Goal: Share content: Share content

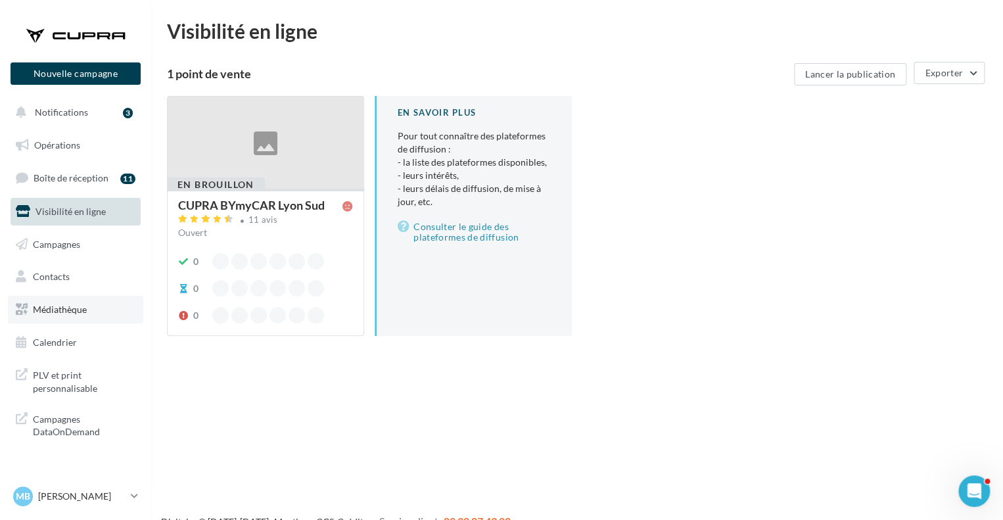
click at [63, 320] on link "Médiathèque" at bounding box center [75, 310] width 135 height 28
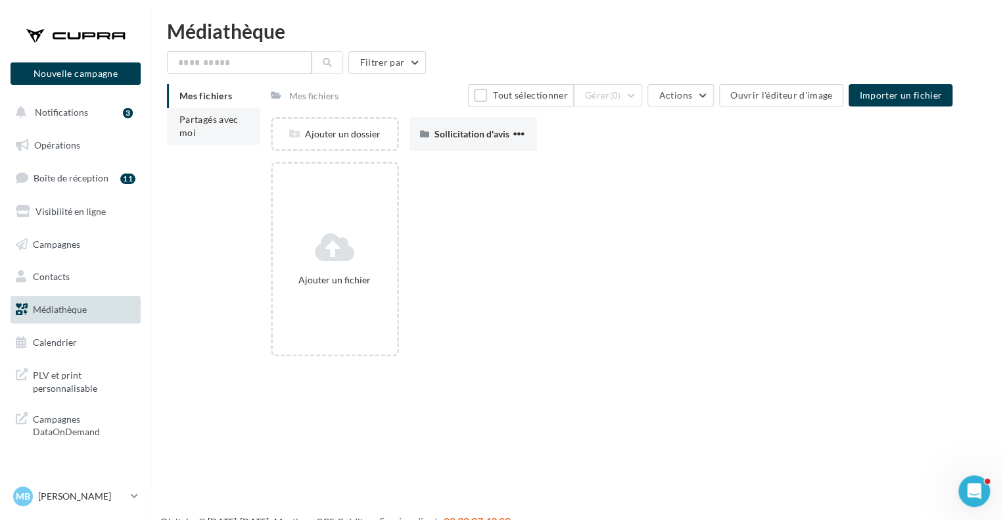
click at [226, 132] on li "Partagés avec moi" at bounding box center [213, 126] width 93 height 37
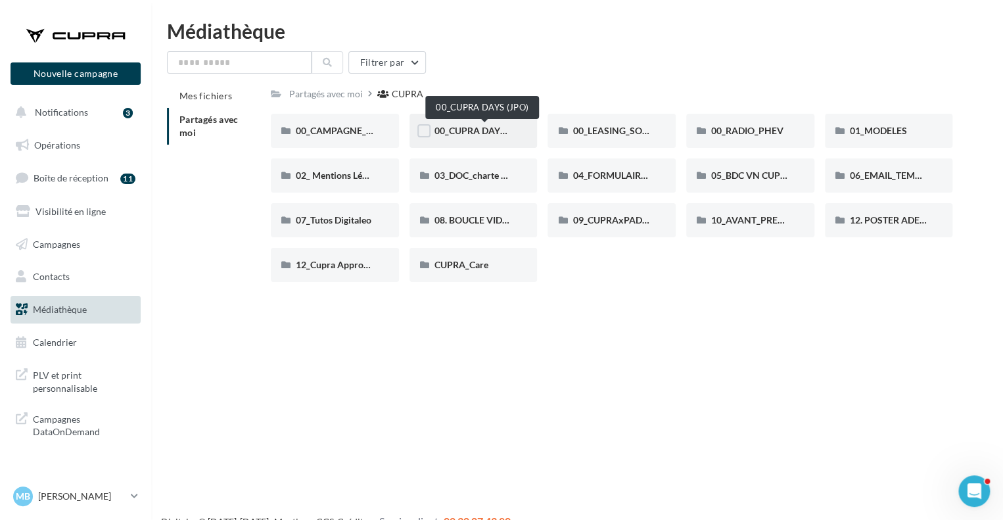
click at [484, 133] on span "00_CUPRA DAYS (JPO)" at bounding box center [481, 130] width 95 height 11
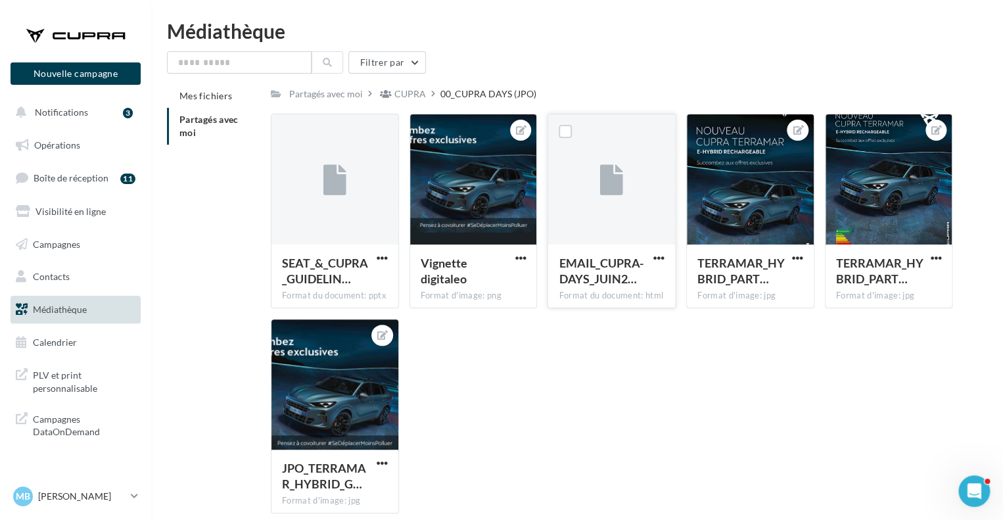
click at [649, 258] on div "EMAIL_CUPRA-DAYS_JUIN2…" at bounding box center [611, 272] width 106 height 35
click at [658, 256] on span "button" at bounding box center [658, 257] width 11 height 11
click at [604, 306] on button "Copier l'URL" at bounding box center [600, 318] width 131 height 34
